Goal: Register for event/course

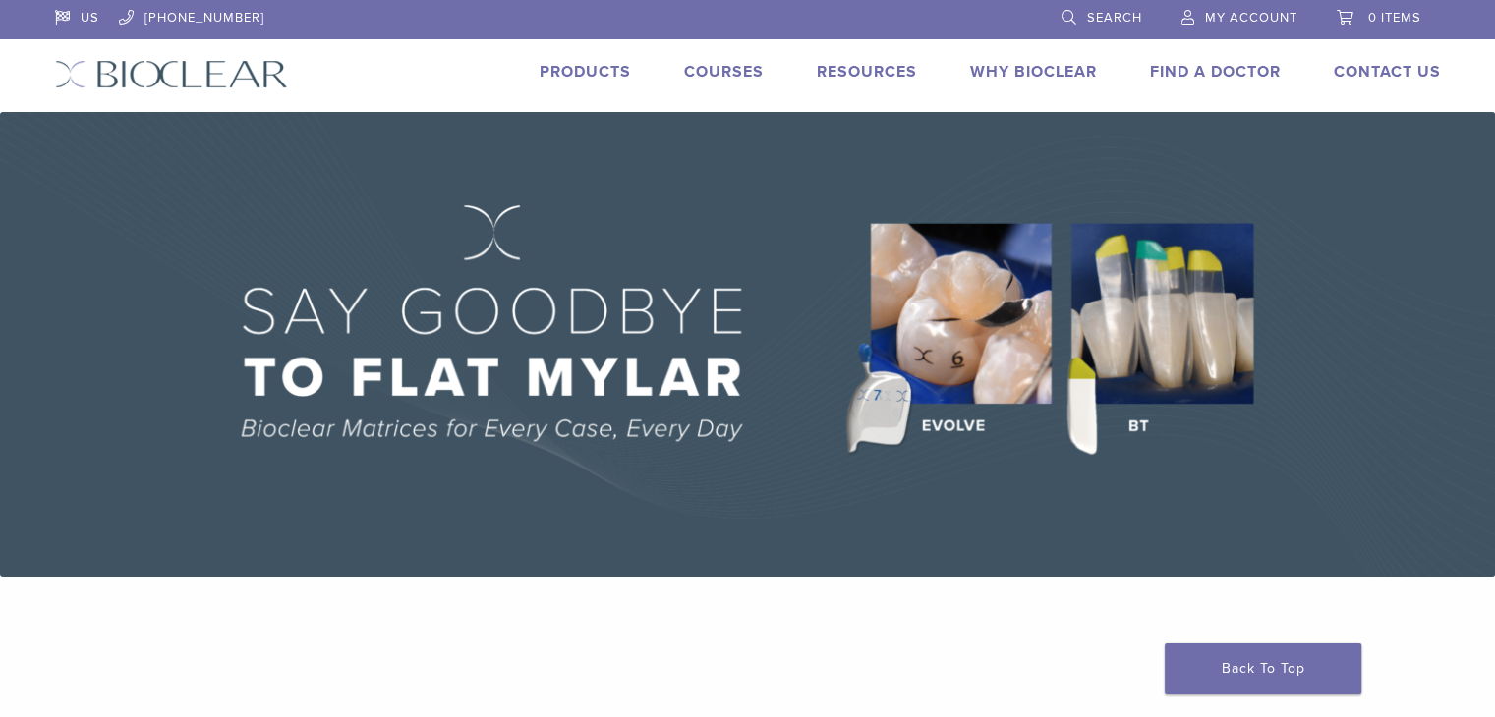
click at [718, 75] on link "Courses" at bounding box center [724, 72] width 80 height 20
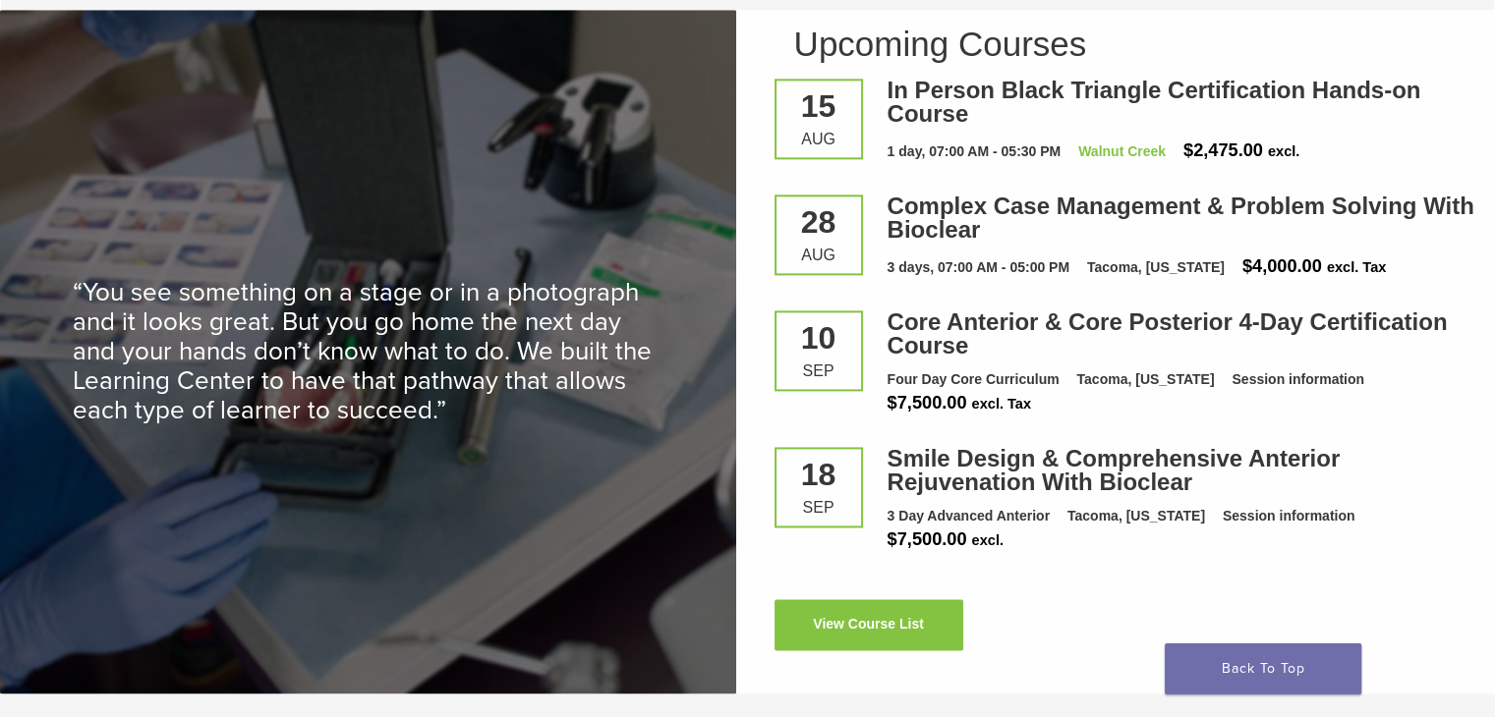
scroll to position [2659, 0]
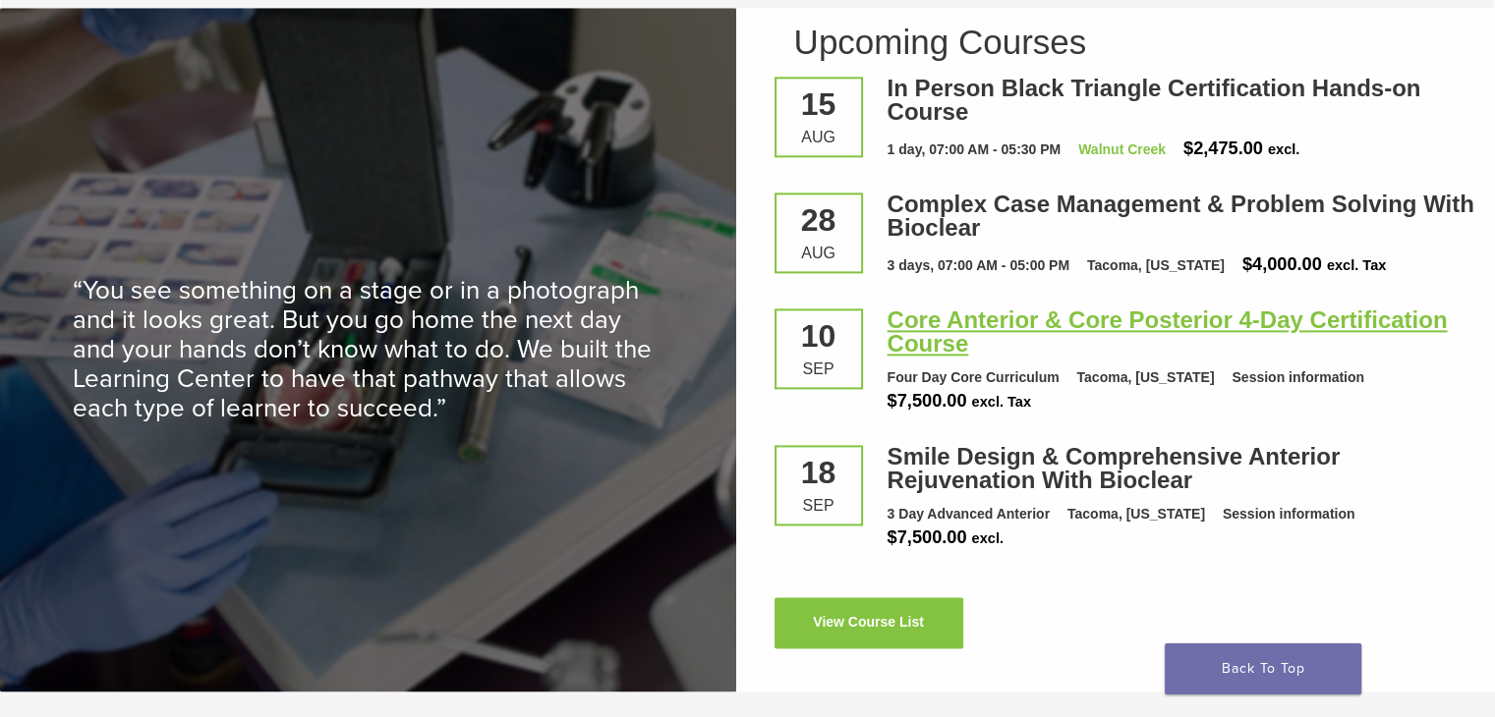
click at [995, 325] on link "Core Anterior & Core Posterior 4-Day Certification Course" at bounding box center [1167, 332] width 560 height 50
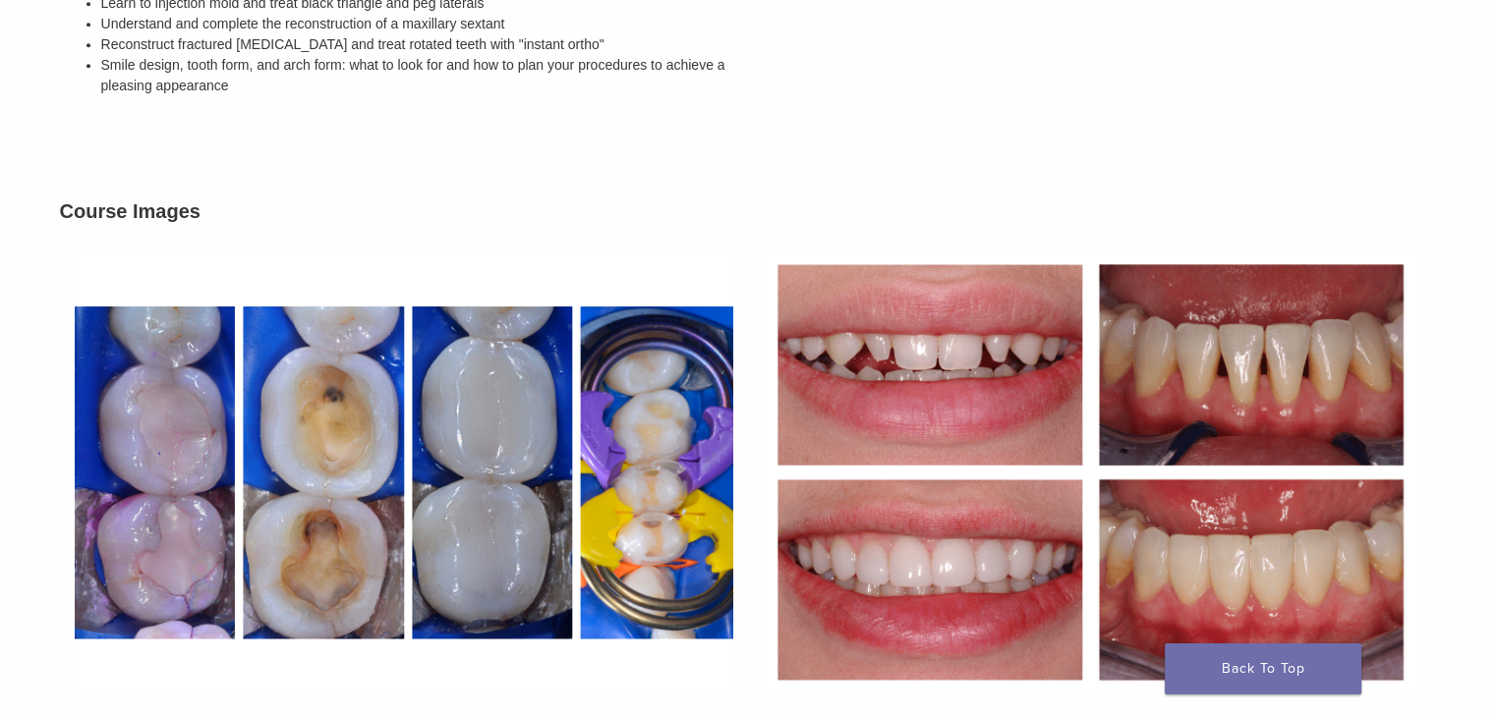
scroll to position [961, 0]
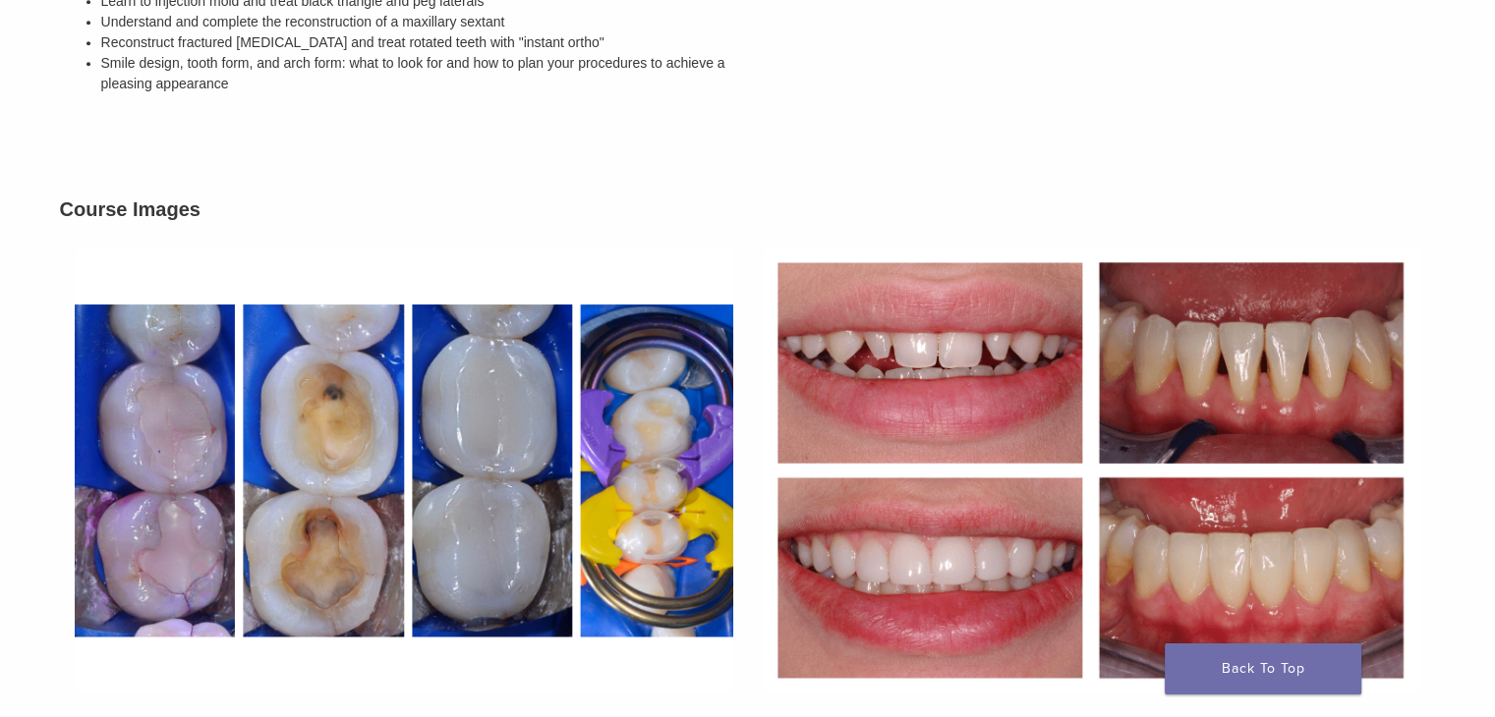
click at [1038, 635] on img at bounding box center [1092, 471] width 688 height 474
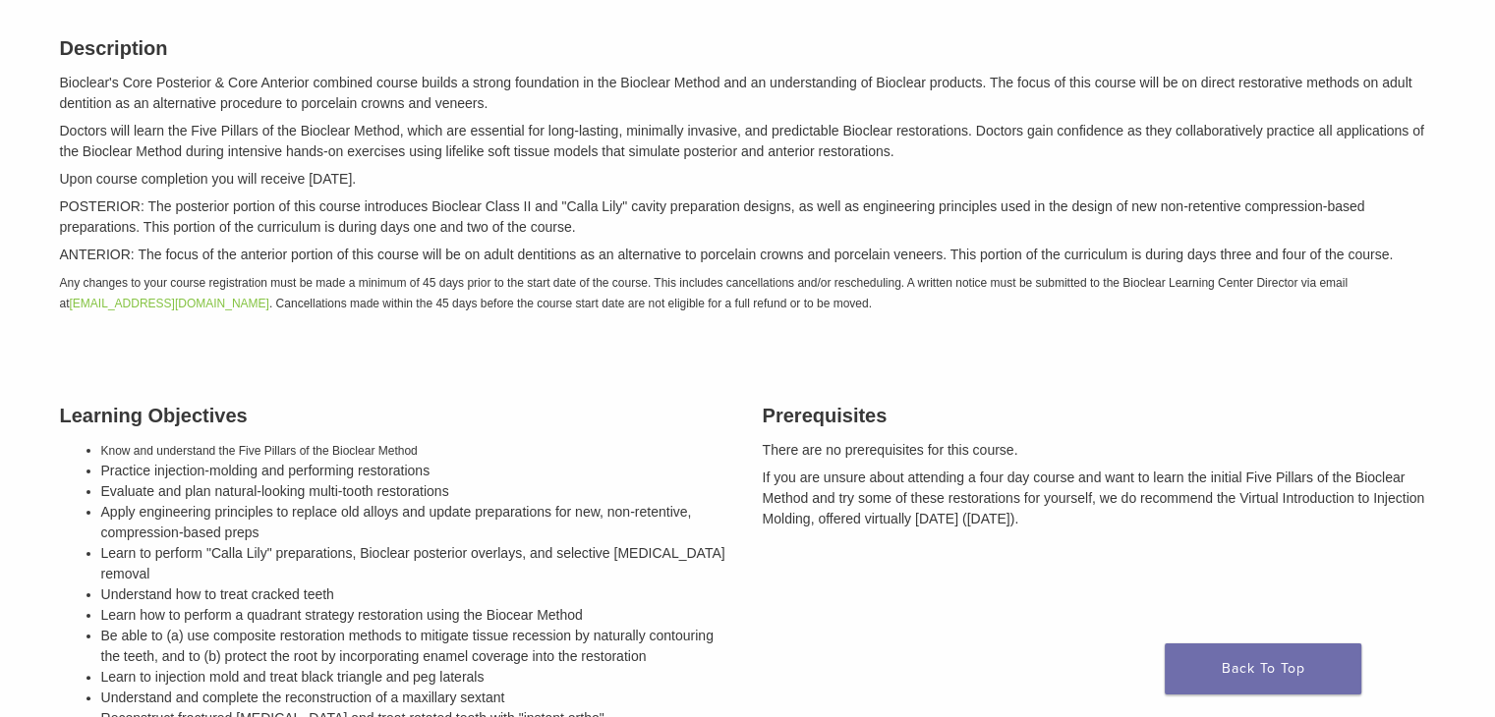
scroll to position [273, 0]
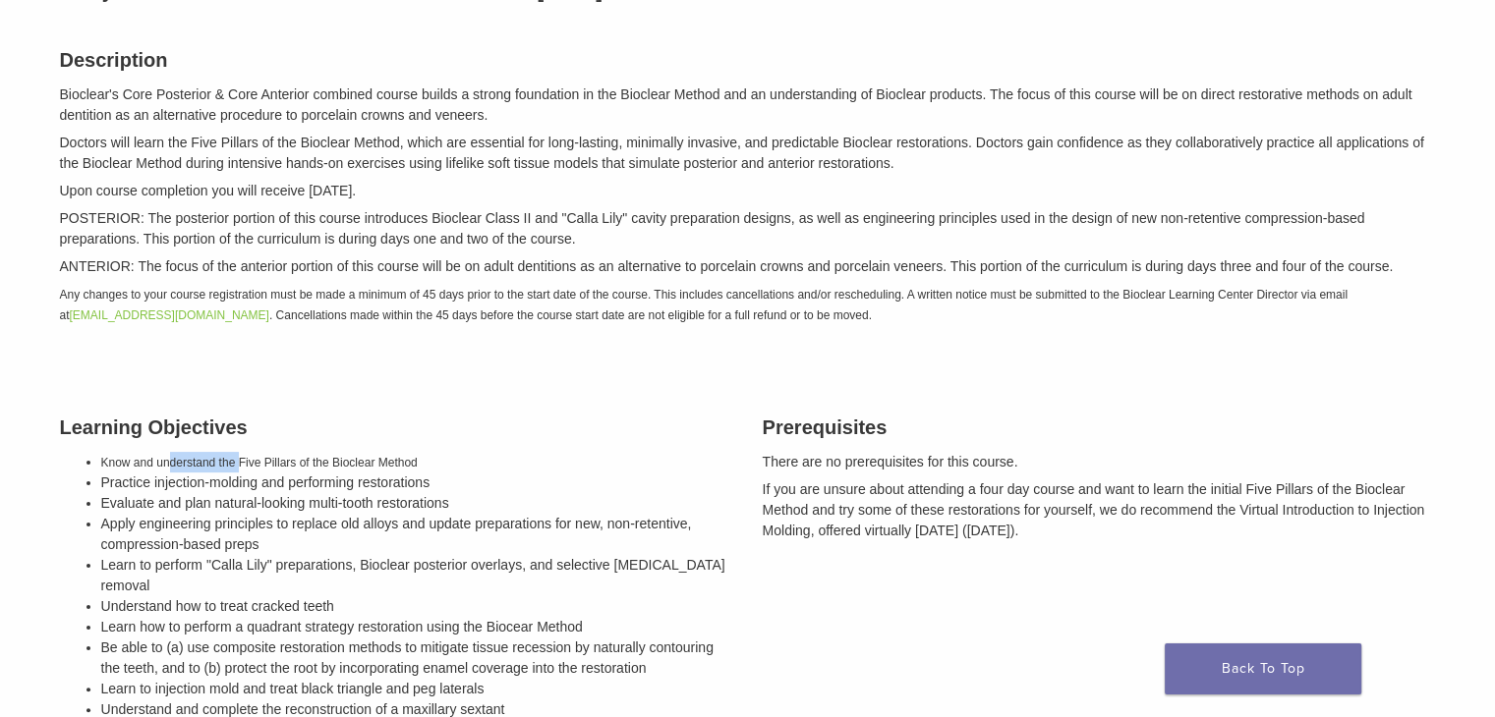
drag, startPoint x: 168, startPoint y: 444, endPoint x: 230, endPoint y: 465, distance: 65.3
click at [230, 465] on div "Learning Objectives Know and understand the Five Pillars of the Bioclear Method…" at bounding box center [396, 602] width 703 height 428
